Goal: Navigation & Orientation: Find specific page/section

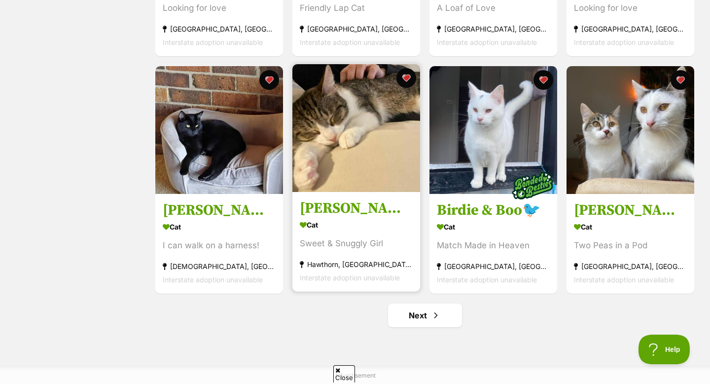
scroll to position [1104, 0]
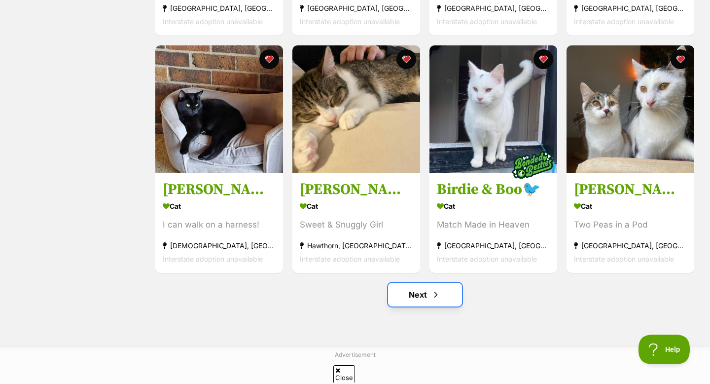
click at [422, 306] on link "Next" at bounding box center [425, 295] width 74 height 24
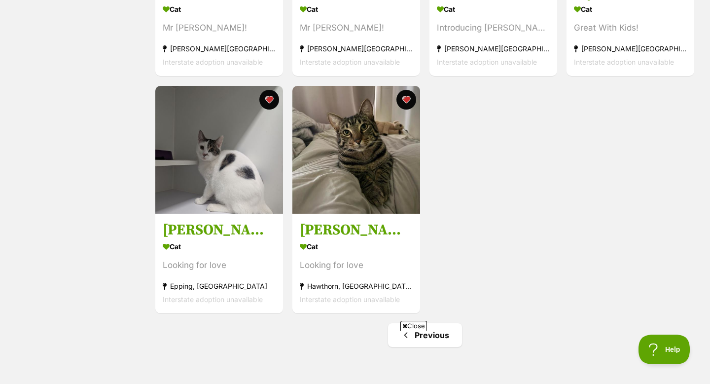
scroll to position [1064, 0]
